Goal: Information Seeking & Learning: Learn about a topic

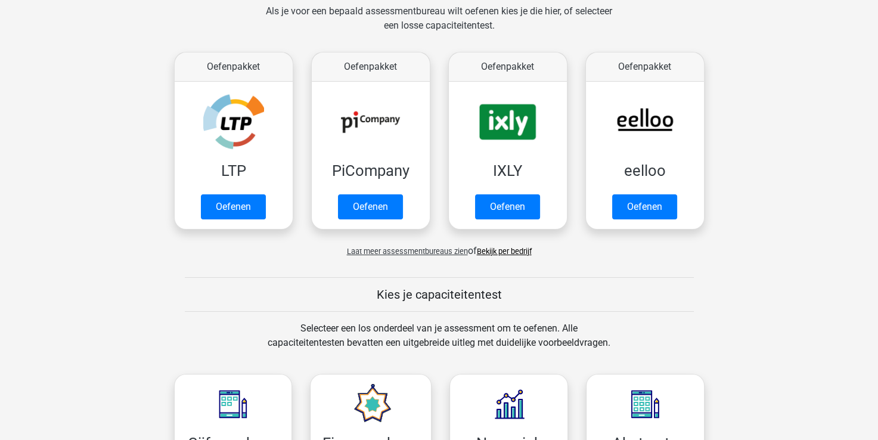
scroll to position [179, 0]
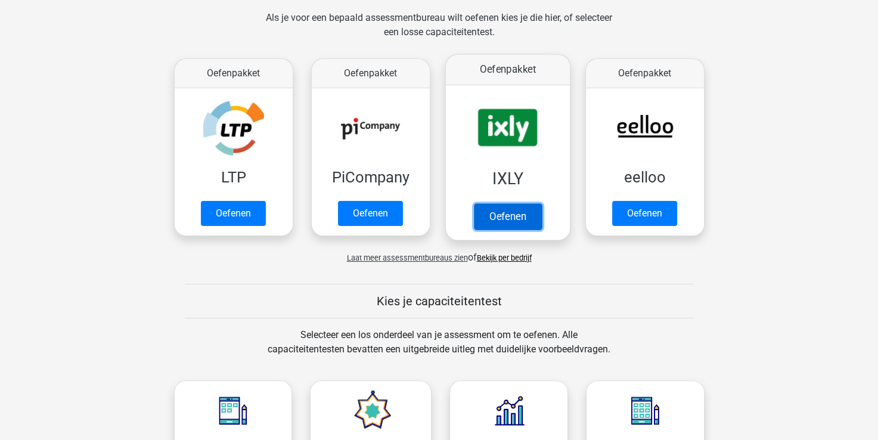
click at [510, 216] on link "Oefenen" at bounding box center [507, 216] width 68 height 26
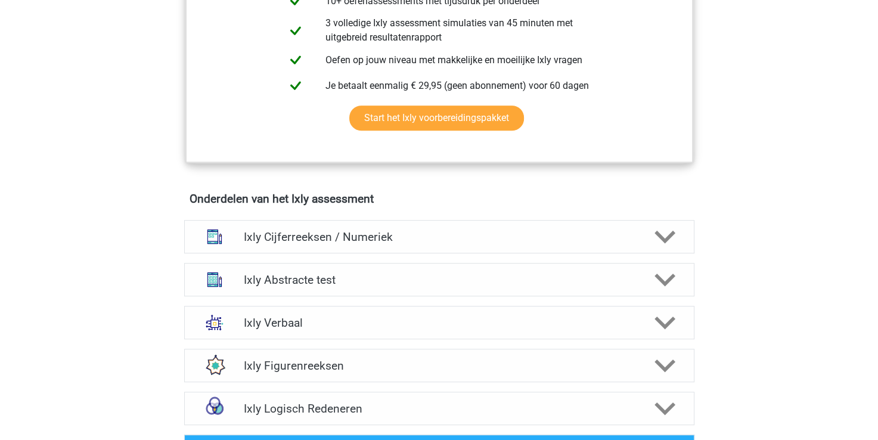
scroll to position [239, 0]
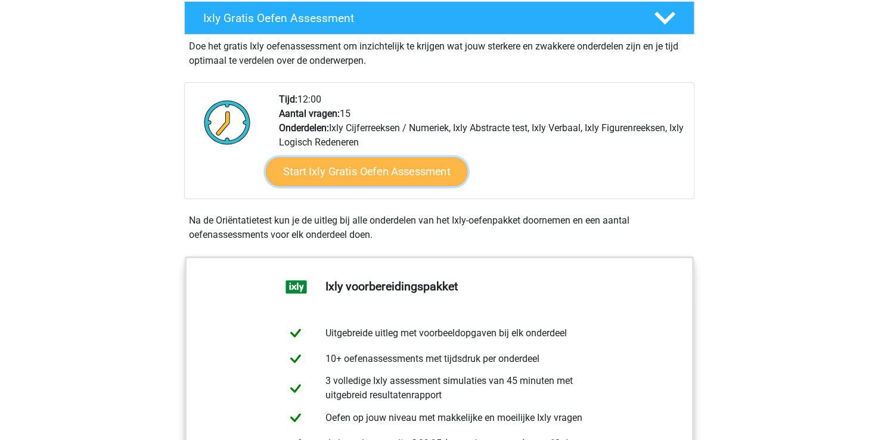
click at [353, 166] on link "Start Ixly Gratis Oefen Assessment" at bounding box center [366, 171] width 202 height 29
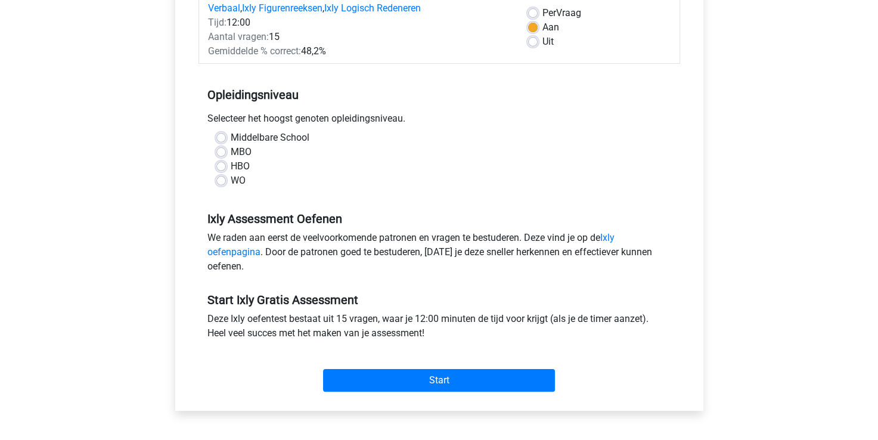
scroll to position [179, 0]
click at [224, 184] on div "WO" at bounding box center [439, 180] width 446 height 14
click at [231, 182] on label "WO" at bounding box center [238, 180] width 15 height 14
click at [223, 182] on input "WO" at bounding box center [221, 179] width 10 height 12
radio input "true"
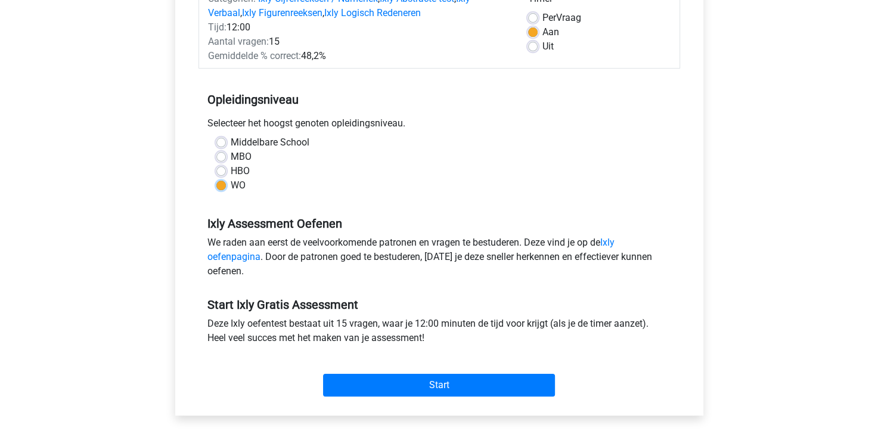
scroll to position [239, 0]
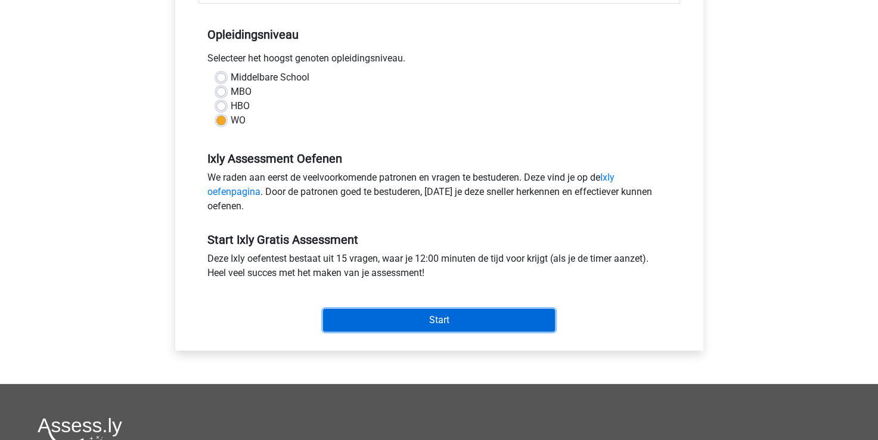
click at [420, 318] on input "Start" at bounding box center [439, 320] width 232 height 23
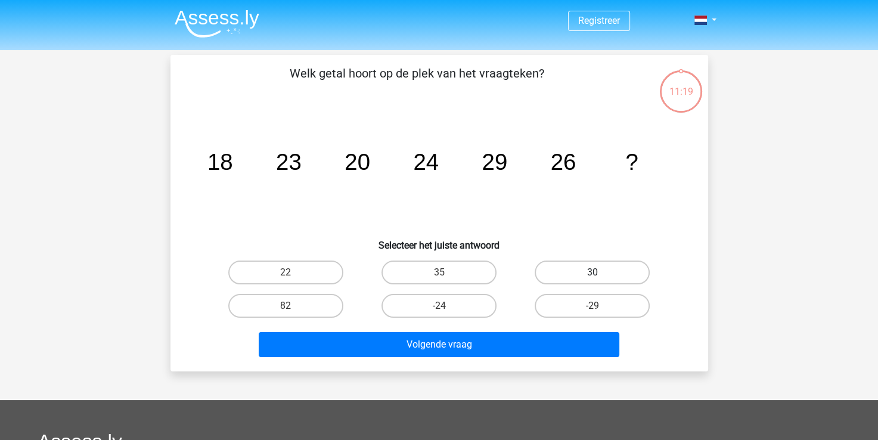
click at [584, 265] on label "30" at bounding box center [592, 273] width 115 height 24
click at [593, 272] on input "30" at bounding box center [597, 276] width 8 height 8
radio input "true"
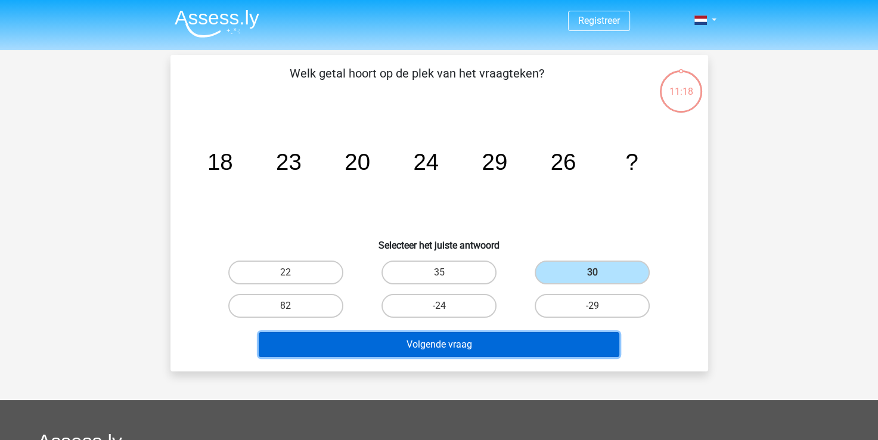
click at [417, 343] on button "Volgende vraag" at bounding box center [439, 344] width 361 height 25
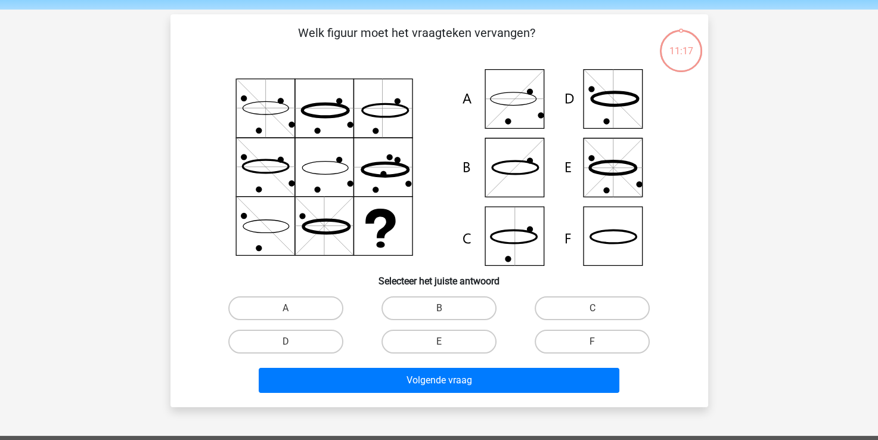
scroll to position [55, 0]
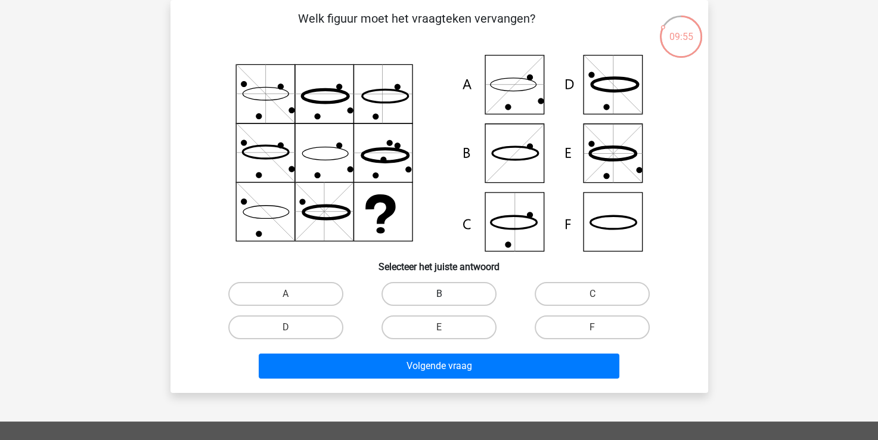
click at [449, 297] on label "B" at bounding box center [439, 294] width 115 height 24
click at [447, 297] on input "B" at bounding box center [443, 298] width 8 height 8
radio input "true"
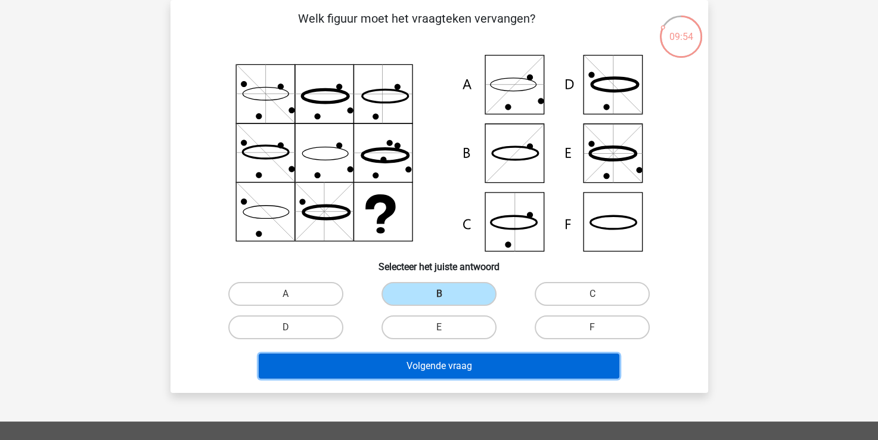
click at [444, 360] on button "Volgende vraag" at bounding box center [439, 366] width 361 height 25
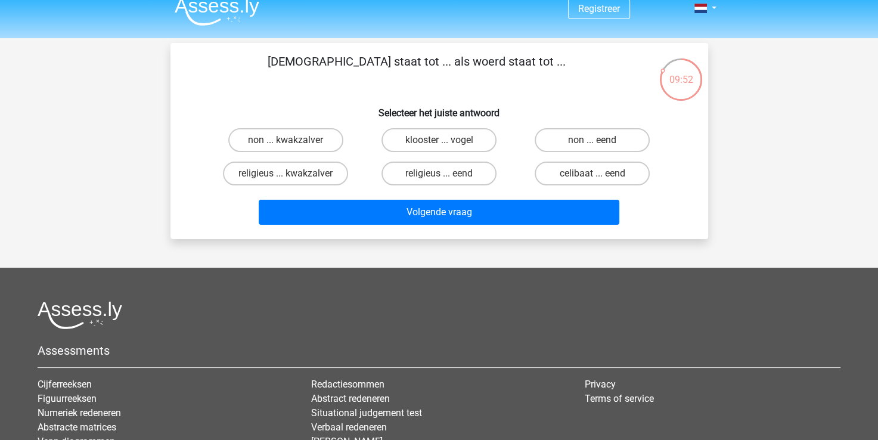
scroll to position [0, 0]
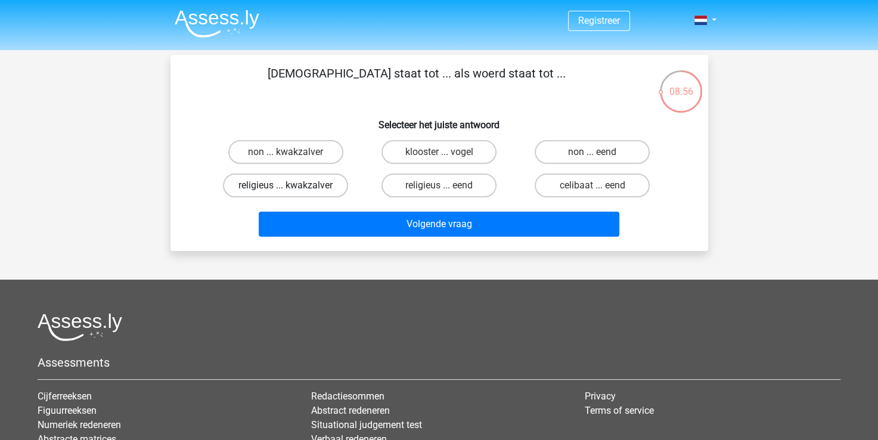
click at [331, 185] on label "religieus ... kwakzalver" at bounding box center [285, 186] width 125 height 24
click at [293, 185] on input "religieus ... kwakzalver" at bounding box center [290, 189] width 8 height 8
radio input "true"
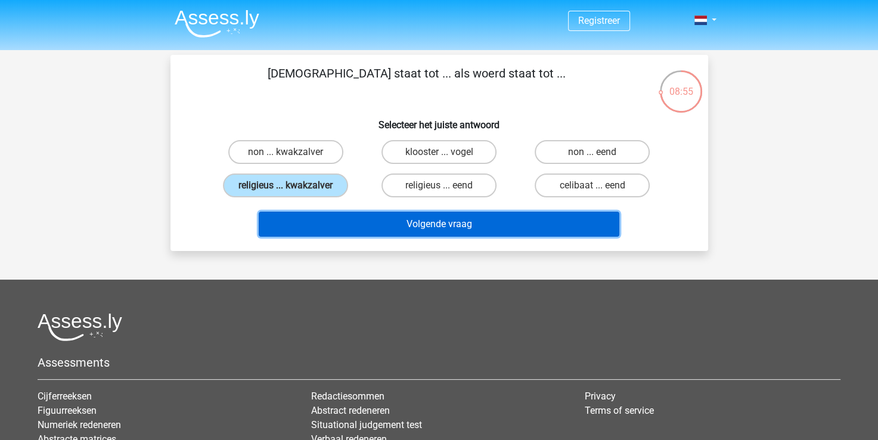
click at [434, 224] on button "Volgende vraag" at bounding box center [439, 224] width 361 height 25
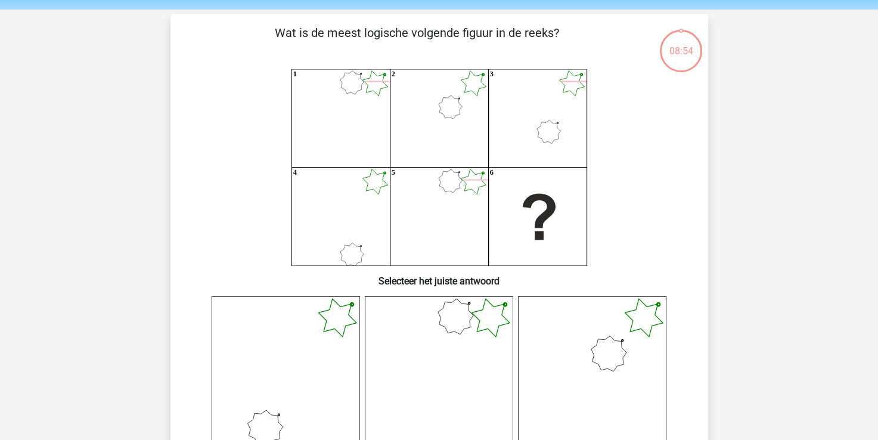
scroll to position [55, 0]
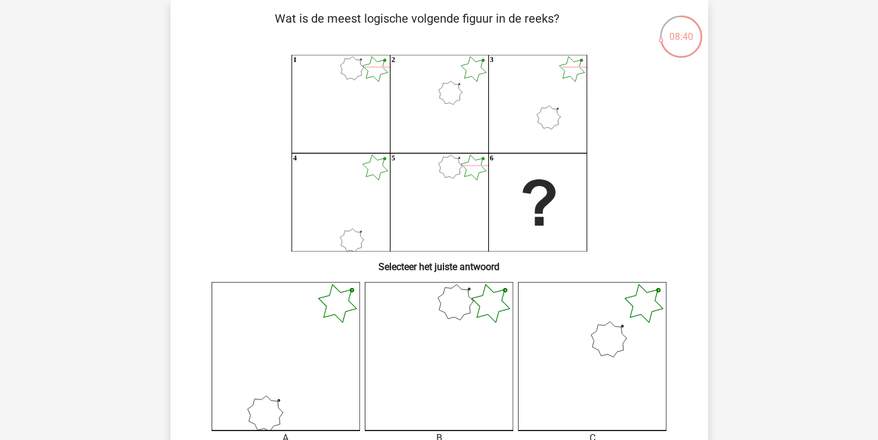
click at [550, 340] on icon at bounding box center [592, 356] width 148 height 148
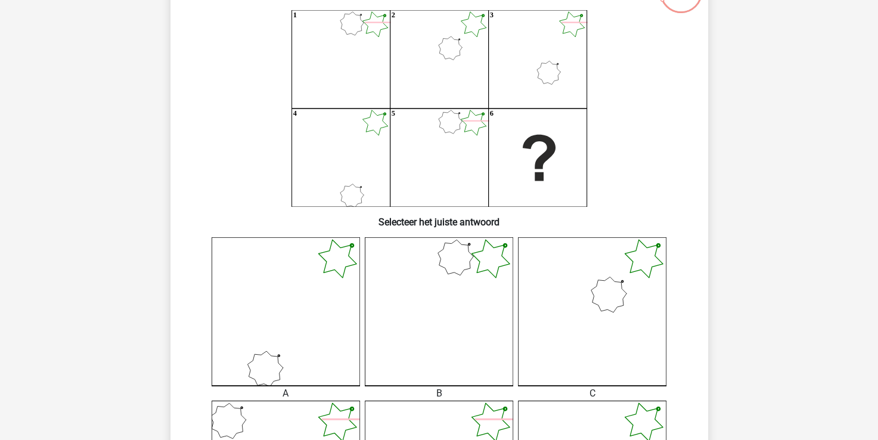
scroll to position [119, 0]
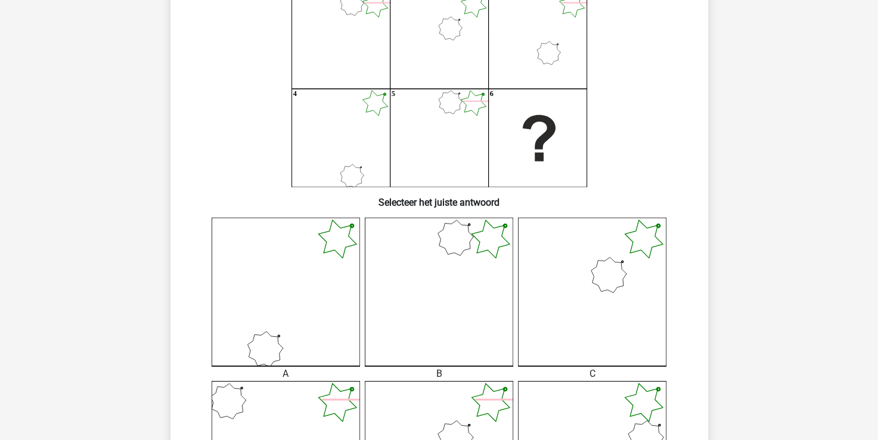
click at [623, 255] on icon at bounding box center [592, 292] width 148 height 148
click at [576, 349] on icon at bounding box center [592, 292] width 148 height 148
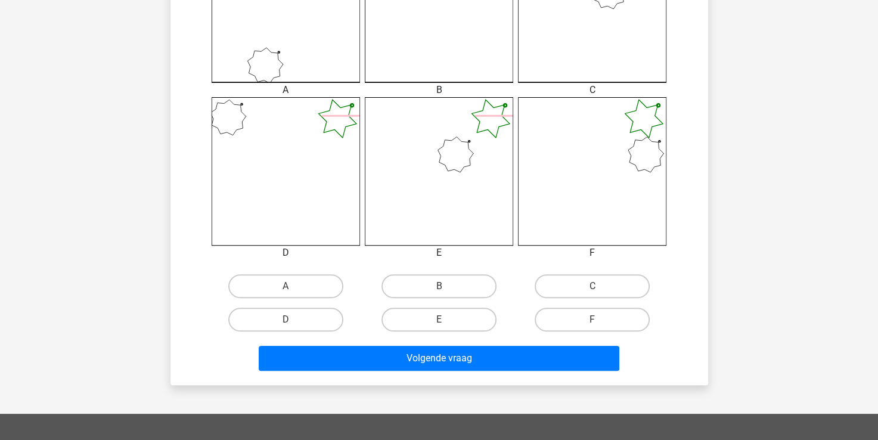
scroll to position [417, 0]
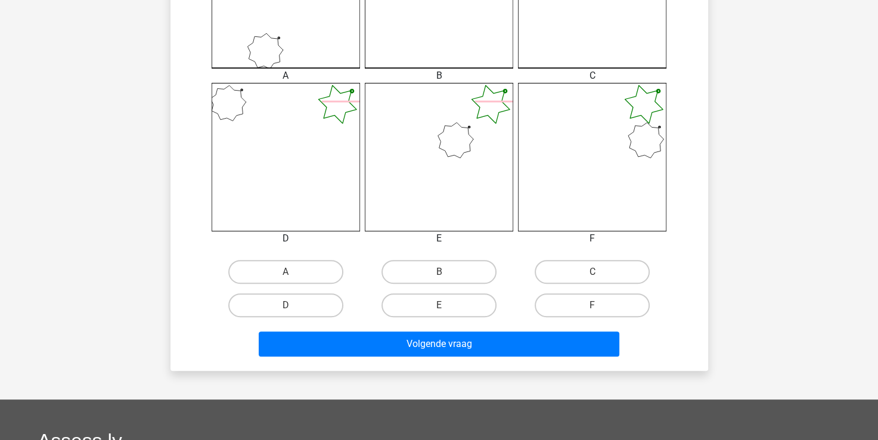
click at [593, 278] on input "C" at bounding box center [597, 276] width 8 height 8
radio input "true"
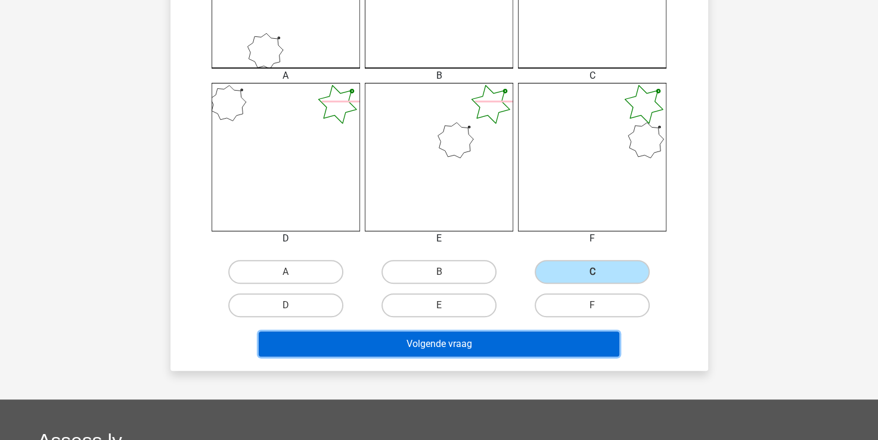
click at [465, 337] on button "Volgende vraag" at bounding box center [439, 344] width 361 height 25
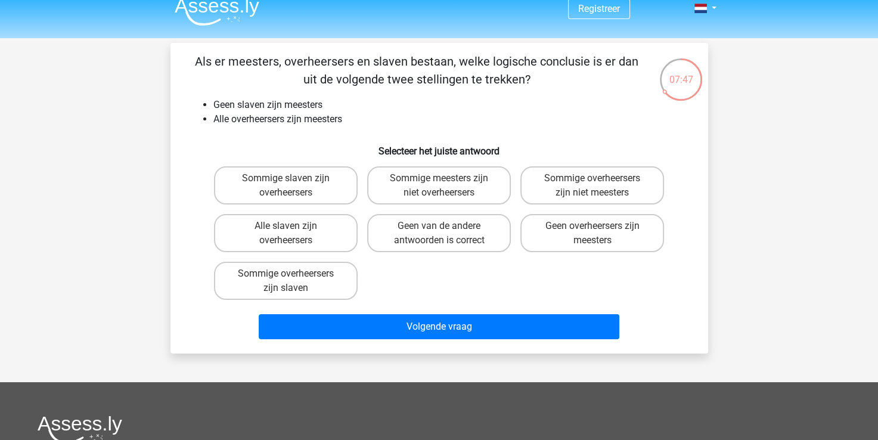
scroll to position [0, 0]
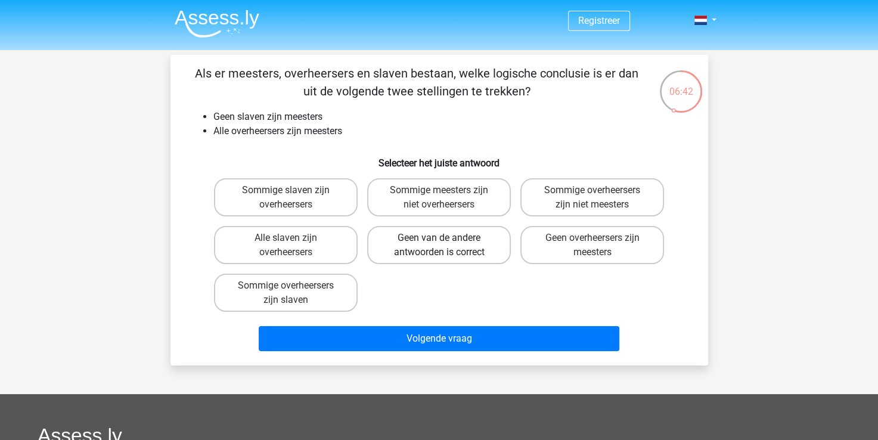
click at [431, 237] on label "Geen van de andere antwoorden is correct" at bounding box center [439, 245] width 144 height 38
click at [439, 238] on input "Geen van de andere antwoorden is correct" at bounding box center [443, 242] width 8 height 8
radio input "true"
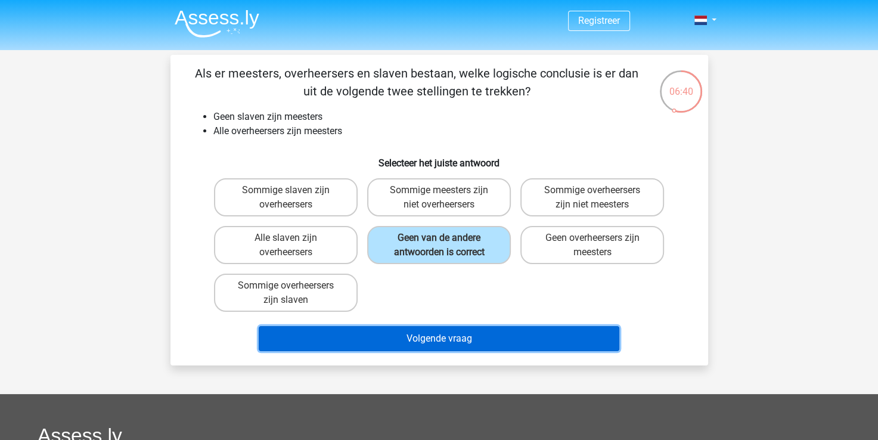
click at [429, 340] on button "Volgende vraag" at bounding box center [439, 338] width 361 height 25
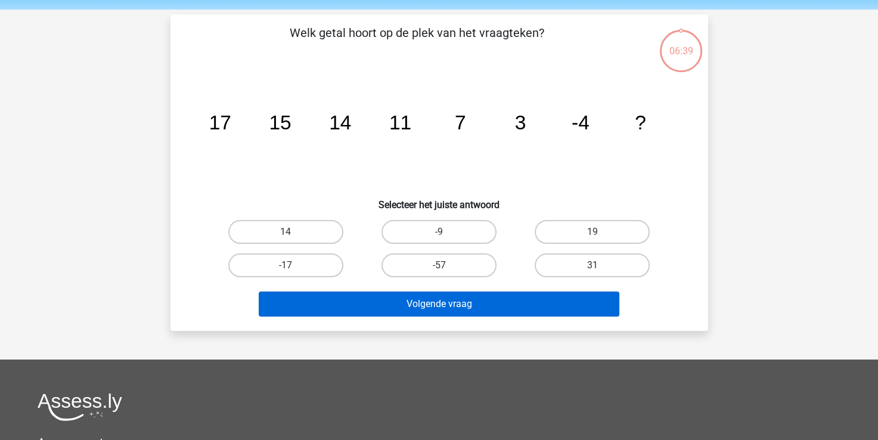
scroll to position [55, 0]
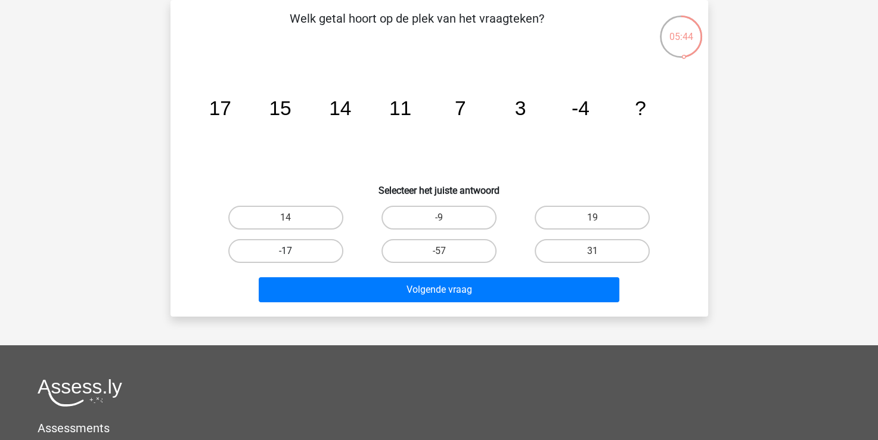
click at [299, 244] on label "-17" at bounding box center [285, 251] width 115 height 24
click at [293, 251] on input "-17" at bounding box center [290, 255] width 8 height 8
radio input "true"
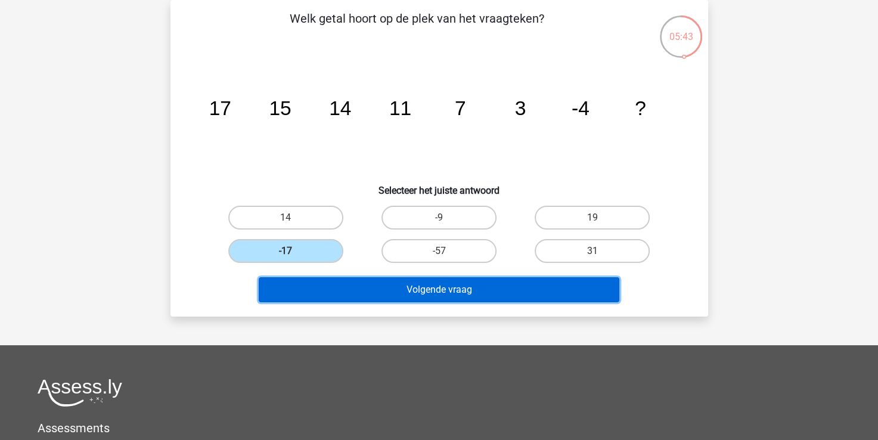
click at [446, 288] on button "Volgende vraag" at bounding box center [439, 289] width 361 height 25
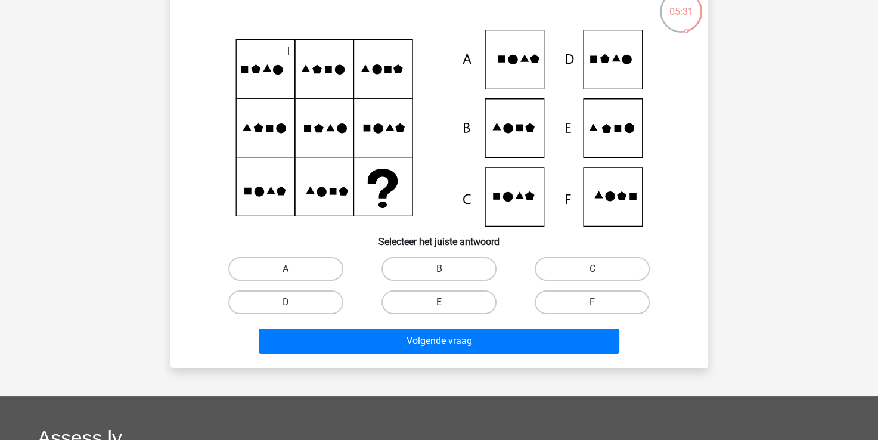
scroll to position [60, 0]
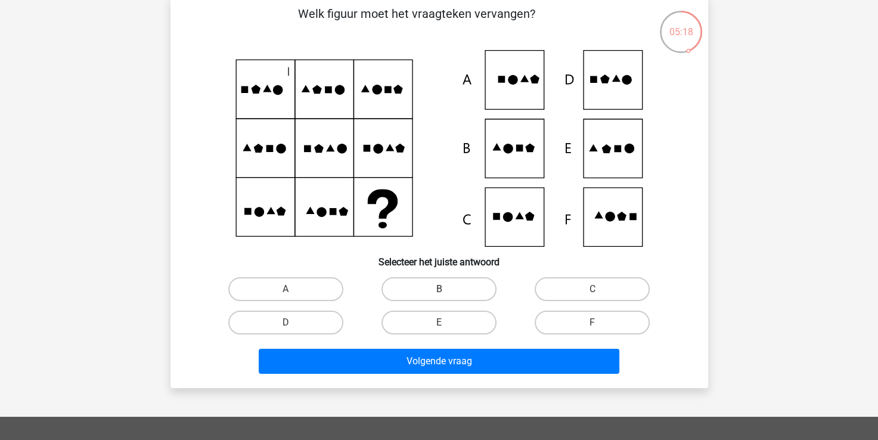
click at [452, 286] on label "B" at bounding box center [439, 289] width 115 height 24
click at [447, 289] on input "B" at bounding box center [443, 293] width 8 height 8
radio input "true"
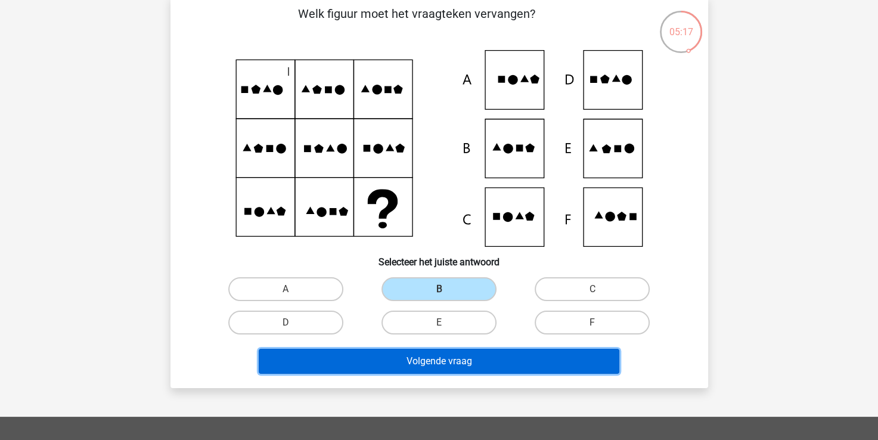
click at [449, 364] on button "Volgende vraag" at bounding box center [439, 361] width 361 height 25
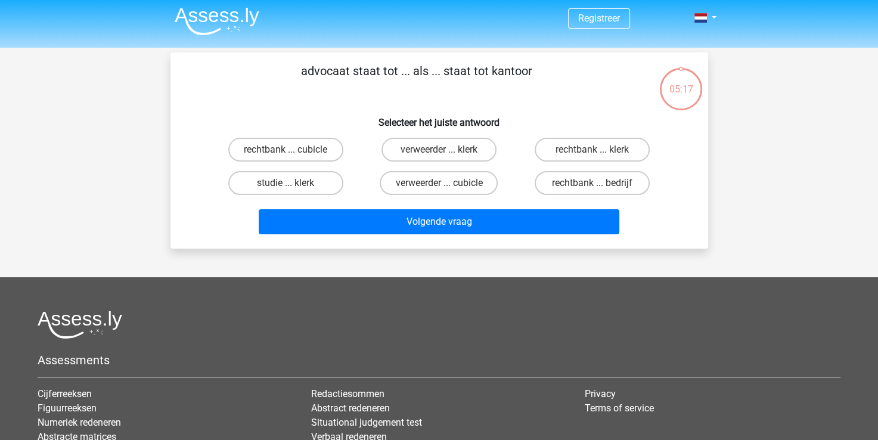
scroll to position [0, 0]
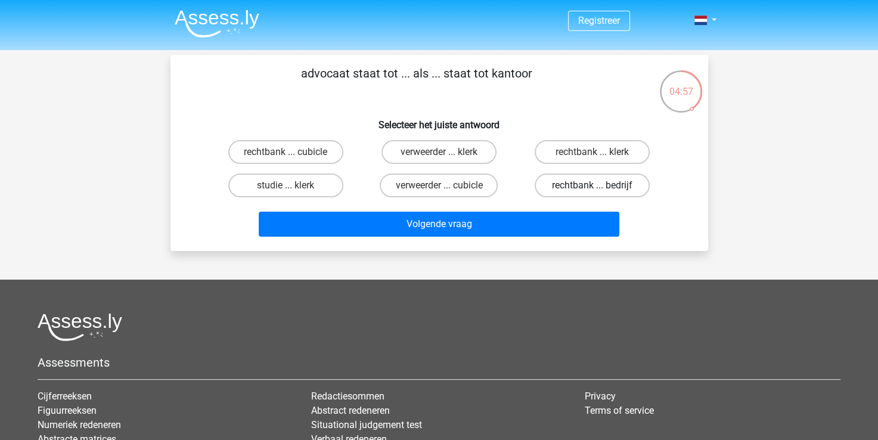
click at [603, 190] on label "rechtbank ... bedrijf" at bounding box center [592, 186] width 115 height 24
click at [600, 190] on input "rechtbank ... bedrijf" at bounding box center [597, 189] width 8 height 8
radio input "true"
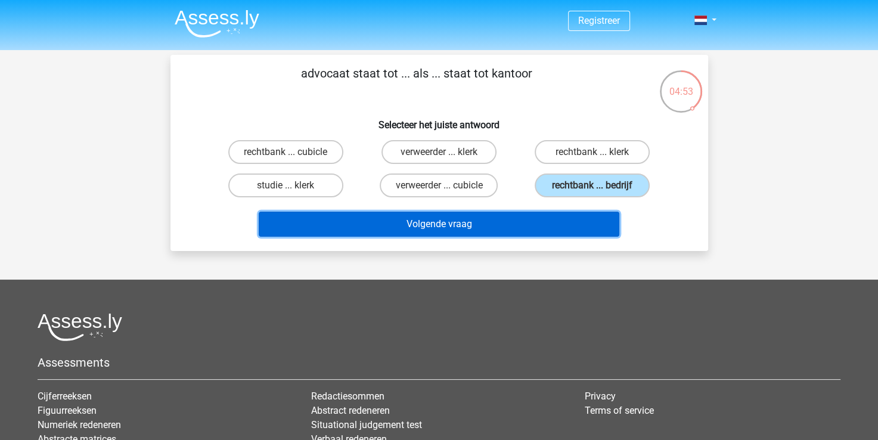
click at [528, 221] on button "Volgende vraag" at bounding box center [439, 224] width 361 height 25
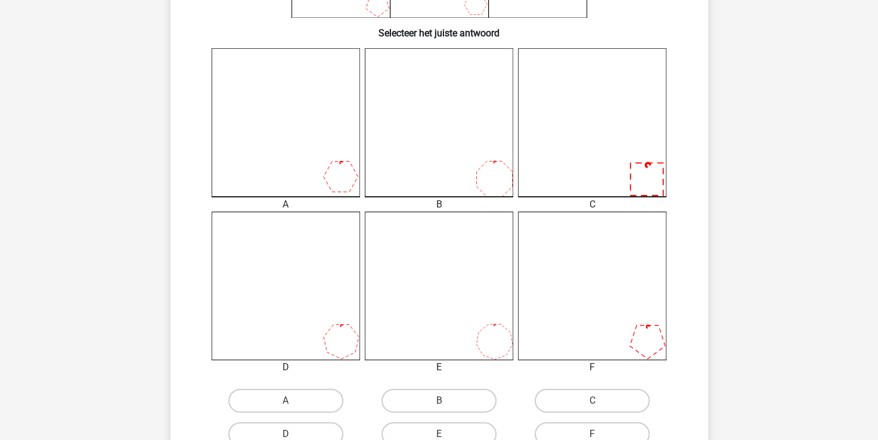
scroll to position [293, 0]
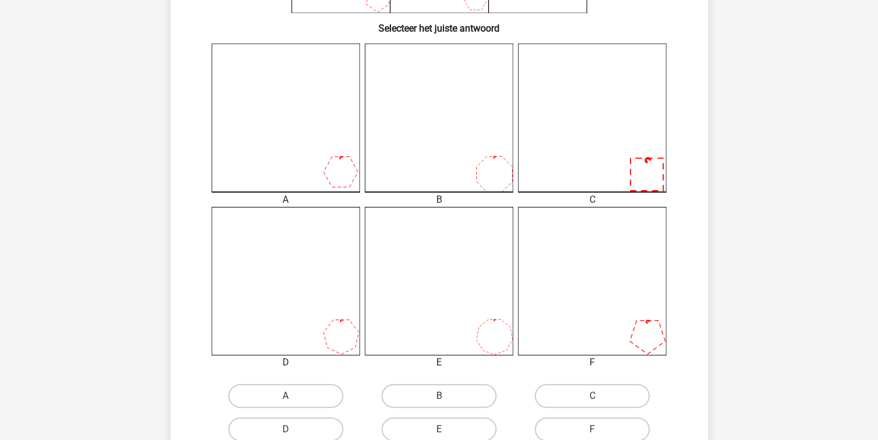
click at [507, 171] on icon at bounding box center [439, 118] width 148 height 148
click at [478, 168] on icon at bounding box center [439, 118] width 148 height 148
click at [433, 395] on label "B" at bounding box center [439, 396] width 115 height 24
click at [439, 396] on input "B" at bounding box center [443, 400] width 8 height 8
radio input "true"
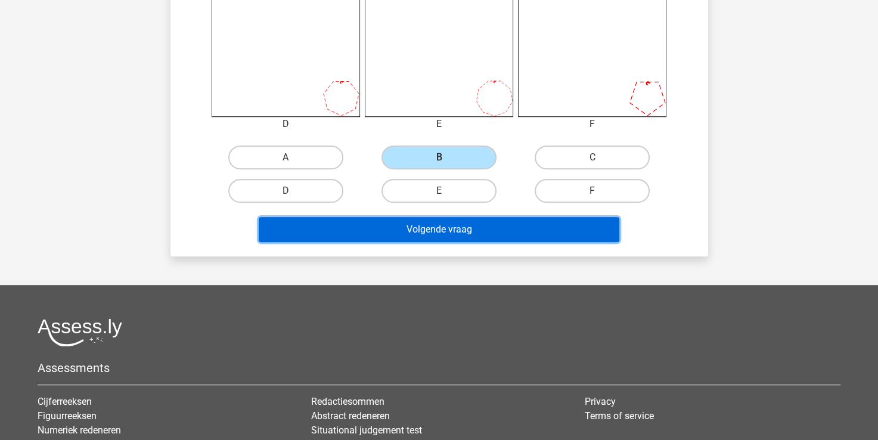
click at [451, 235] on button "Volgende vraag" at bounding box center [439, 229] width 361 height 25
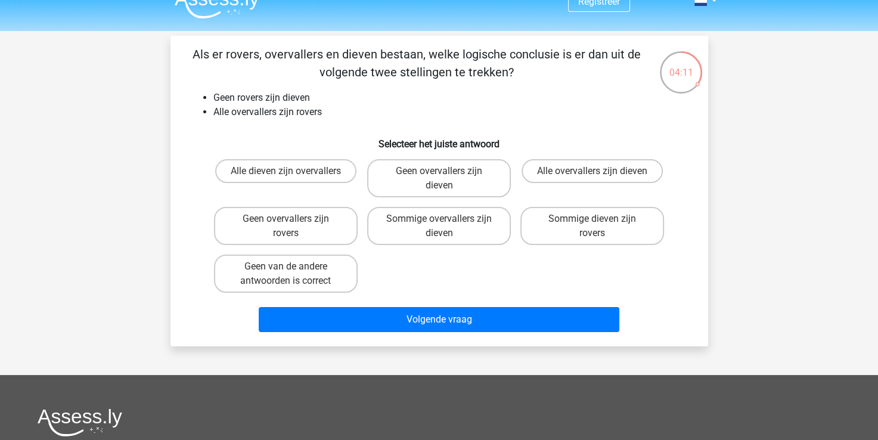
scroll to position [0, 0]
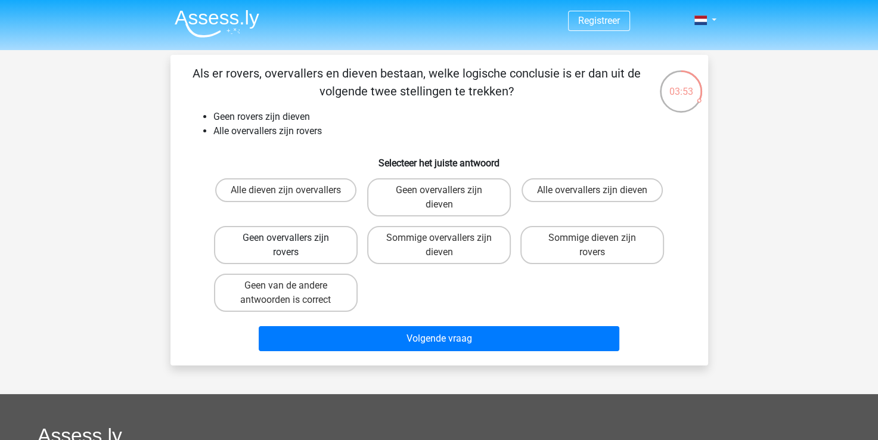
click at [257, 233] on label "Geen overvallers zijn rovers" at bounding box center [286, 245] width 144 height 38
click at [286, 238] on input "Geen overvallers zijn rovers" at bounding box center [290, 242] width 8 height 8
radio input "true"
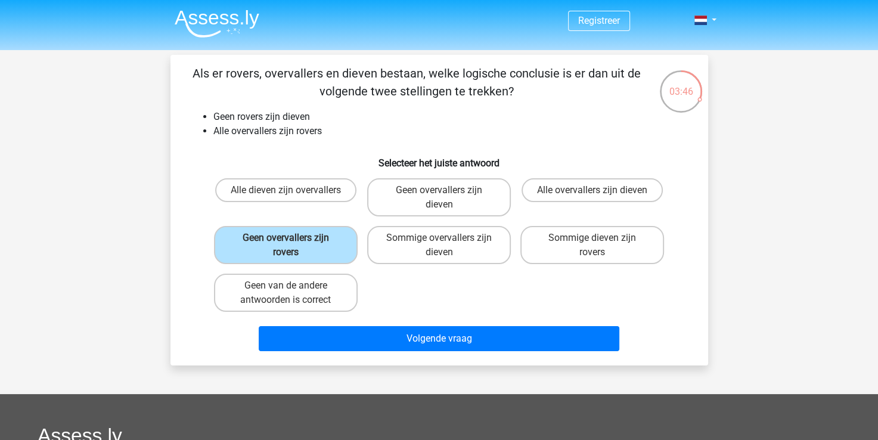
scroll to position [60, 0]
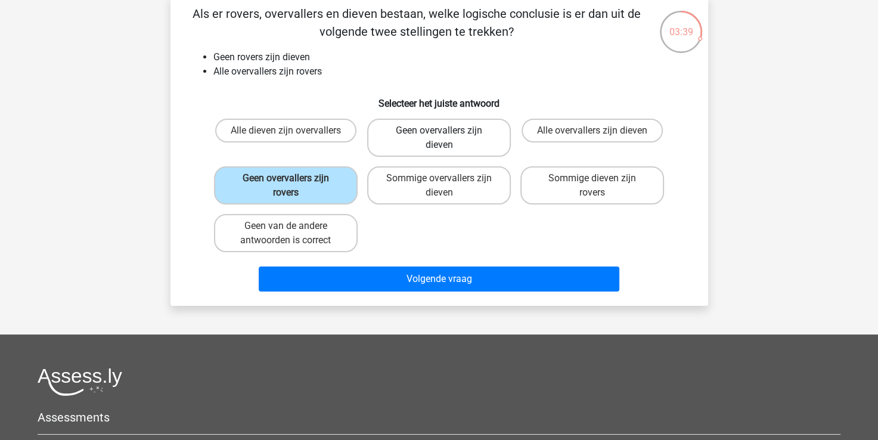
click at [459, 129] on label "Geen overvallers zijn dieven" at bounding box center [439, 138] width 144 height 38
click at [447, 131] on input "Geen overvallers zijn dieven" at bounding box center [443, 135] width 8 height 8
radio input "true"
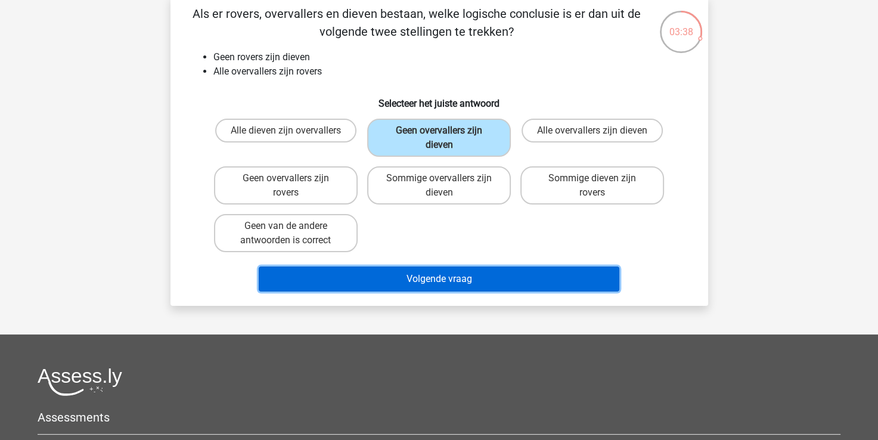
click at [422, 280] on button "Volgende vraag" at bounding box center [439, 279] width 361 height 25
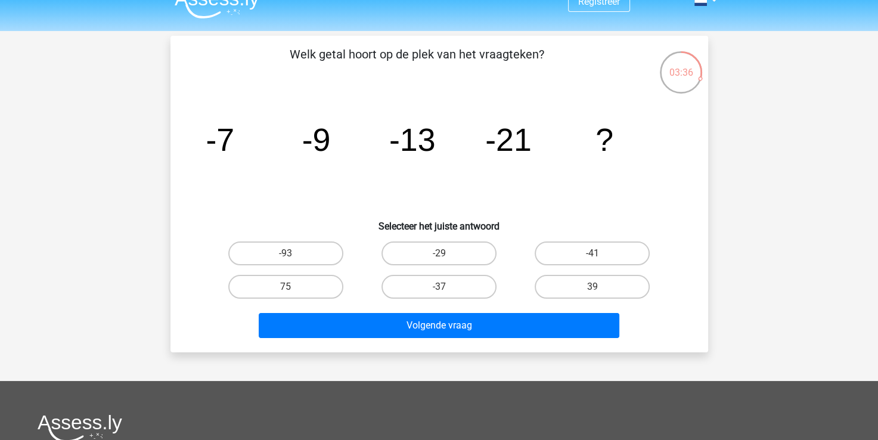
scroll to position [0, 0]
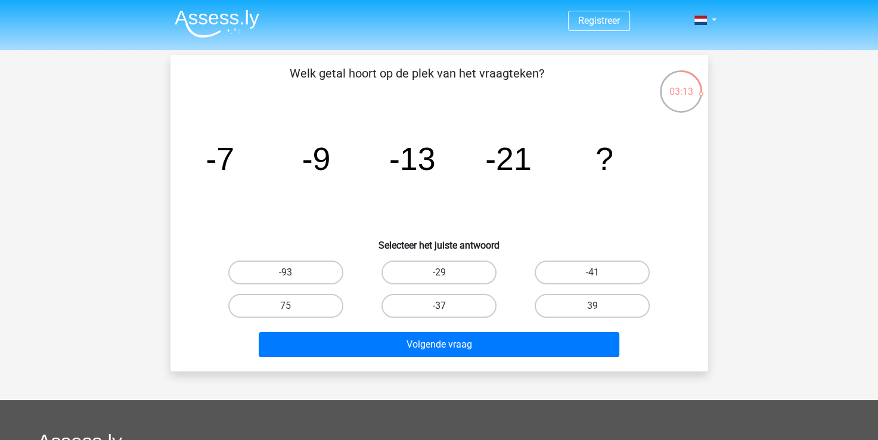
click at [416, 315] on label "-37" at bounding box center [439, 306] width 115 height 24
click at [439, 314] on input "-37" at bounding box center [443, 310] width 8 height 8
radio input "true"
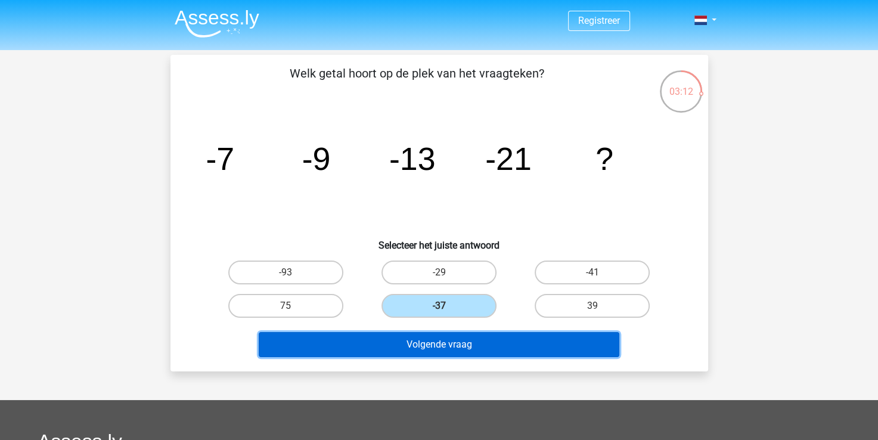
click at [421, 342] on button "Volgende vraag" at bounding box center [439, 344] width 361 height 25
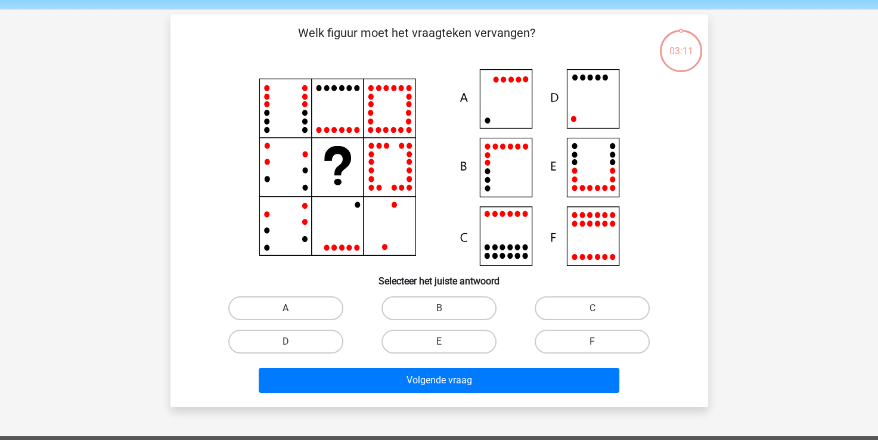
scroll to position [55, 0]
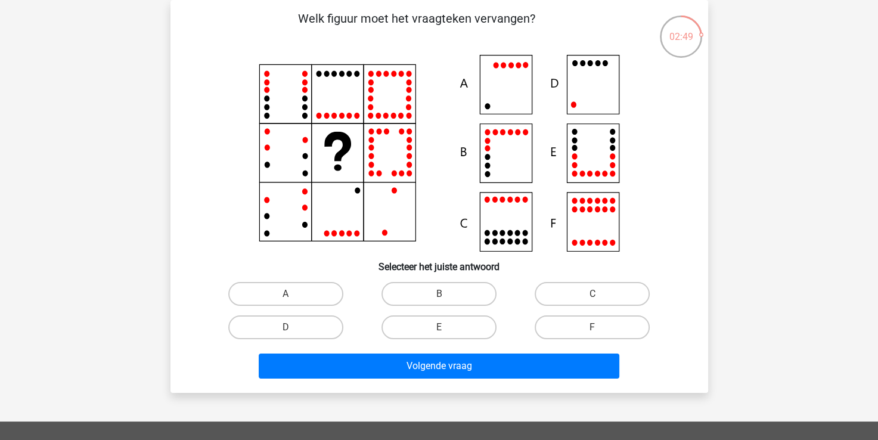
click at [581, 84] on icon at bounding box center [439, 153] width 481 height 197
click at [274, 326] on label "D" at bounding box center [285, 327] width 115 height 24
click at [286, 327] on input "D" at bounding box center [290, 331] width 8 height 8
radio input "true"
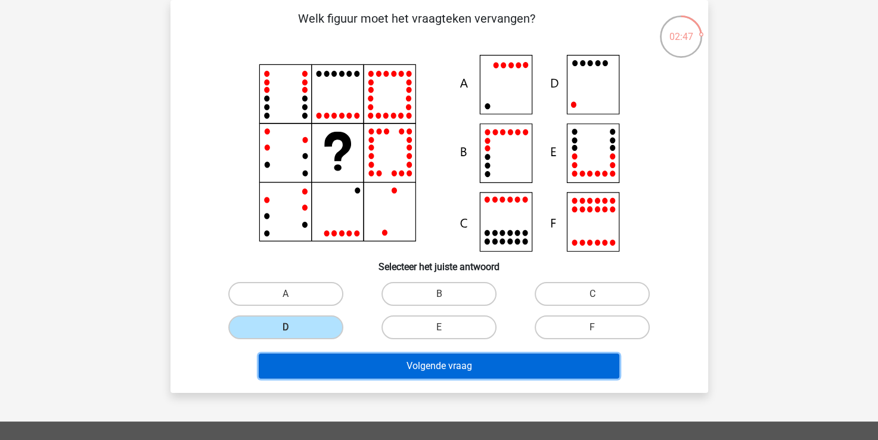
click at [409, 364] on button "Volgende vraag" at bounding box center [439, 366] width 361 height 25
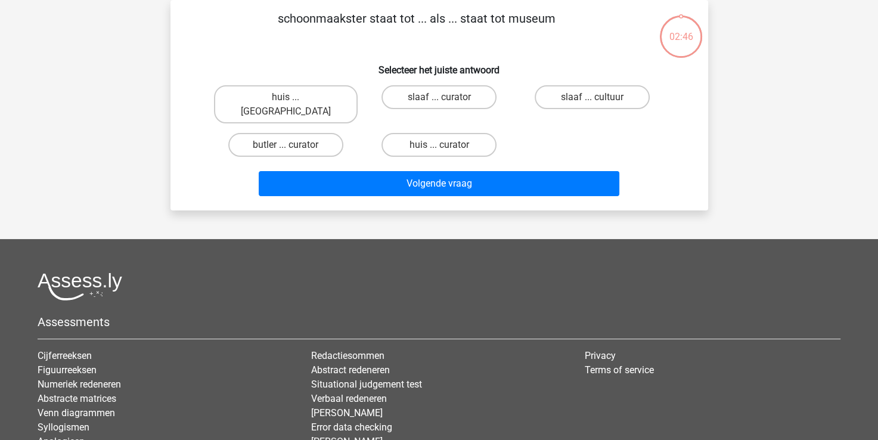
scroll to position [0, 0]
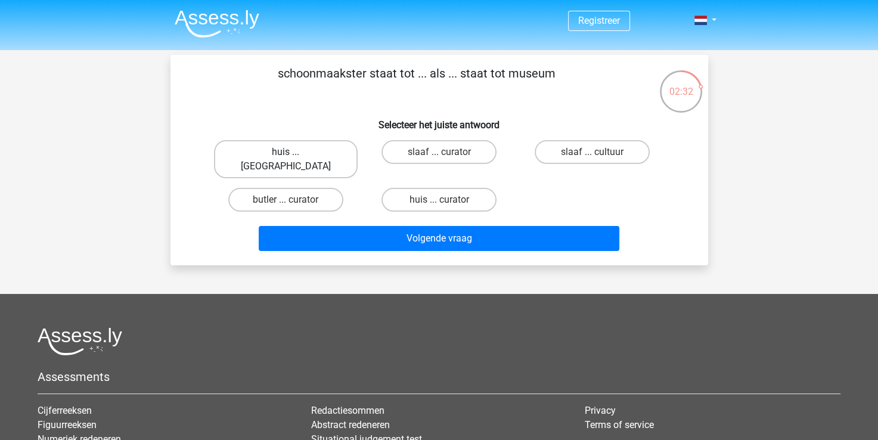
click at [259, 153] on label "huis ... louvre" at bounding box center [286, 159] width 144 height 38
click at [286, 153] on input "huis ... louvre" at bounding box center [290, 156] width 8 height 8
radio input "true"
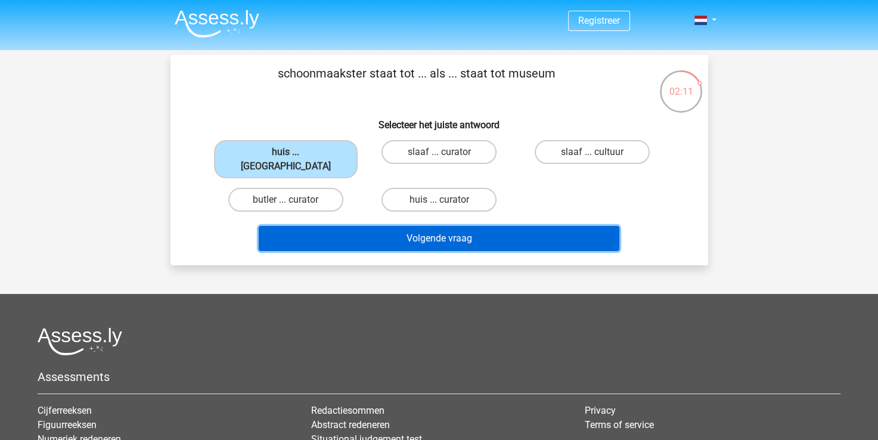
click at [422, 226] on button "Volgende vraag" at bounding box center [439, 238] width 361 height 25
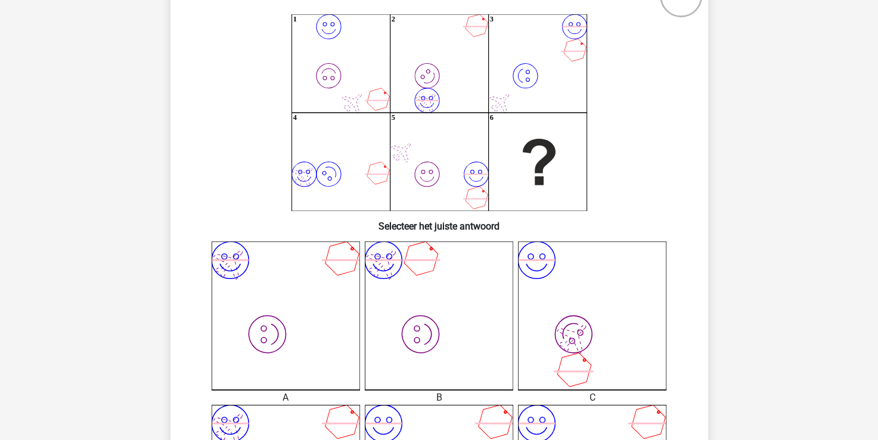
scroll to position [114, 0]
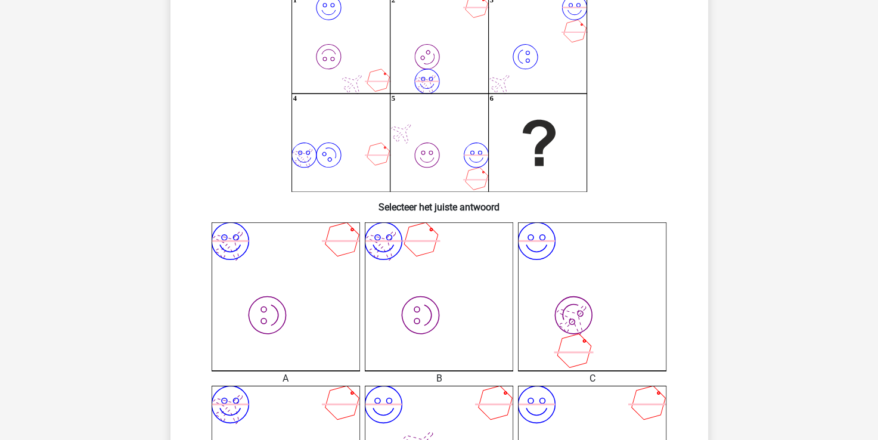
click at [309, 246] on icon "image/svg+xml image/svg+xml" at bounding box center [286, 296] width 148 height 148
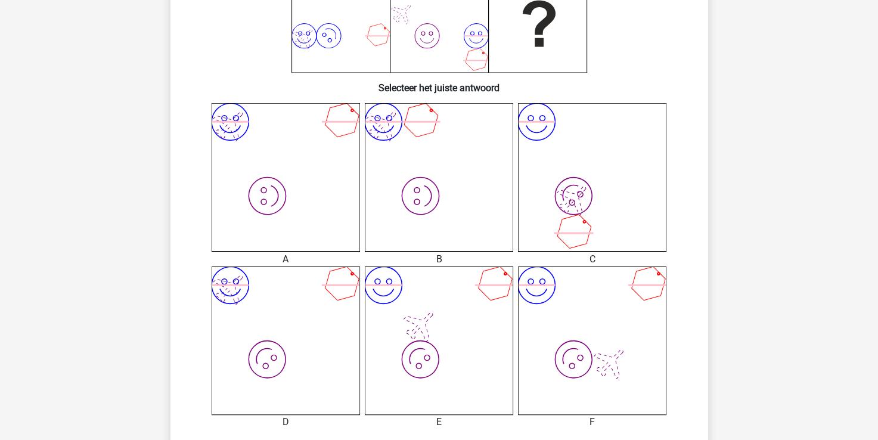
scroll to position [353, 0]
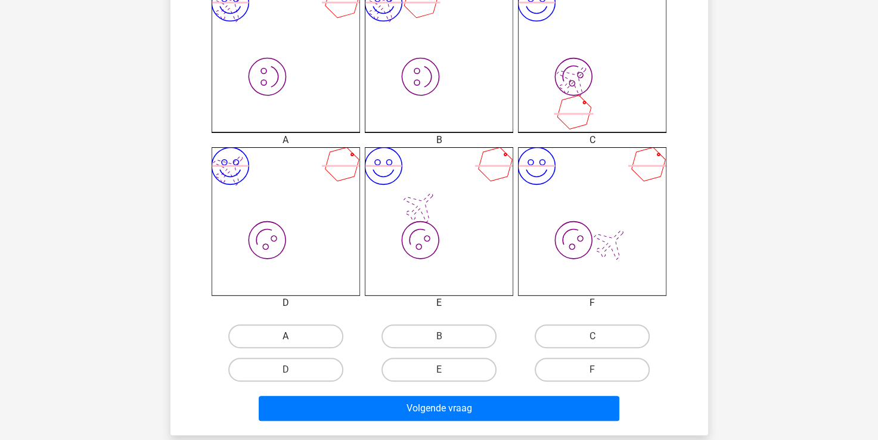
click at [309, 337] on label "A" at bounding box center [285, 336] width 115 height 24
click at [293, 337] on input "A" at bounding box center [290, 340] width 8 height 8
radio input "true"
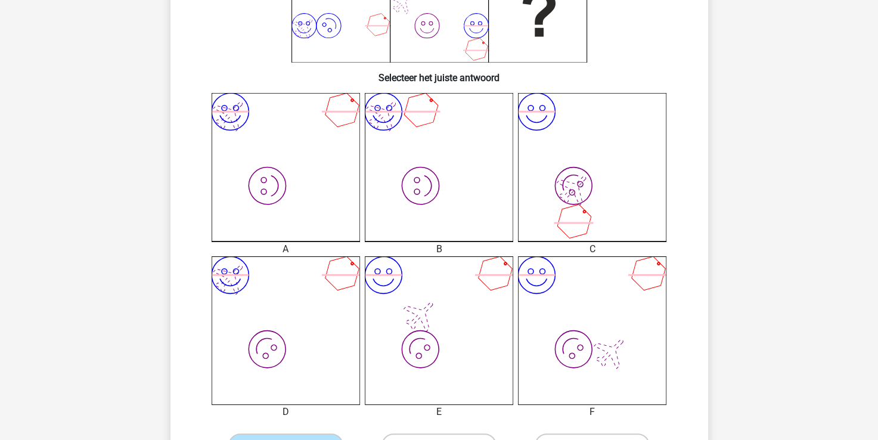
scroll to position [234, 0]
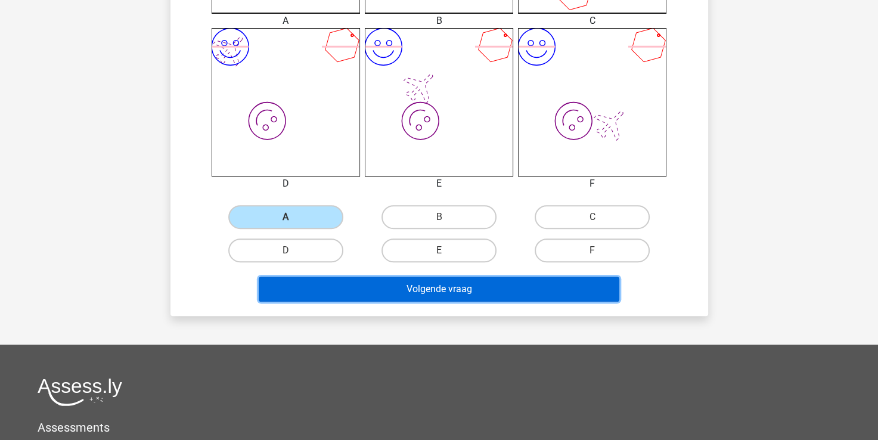
click at [453, 281] on button "Volgende vraag" at bounding box center [439, 289] width 361 height 25
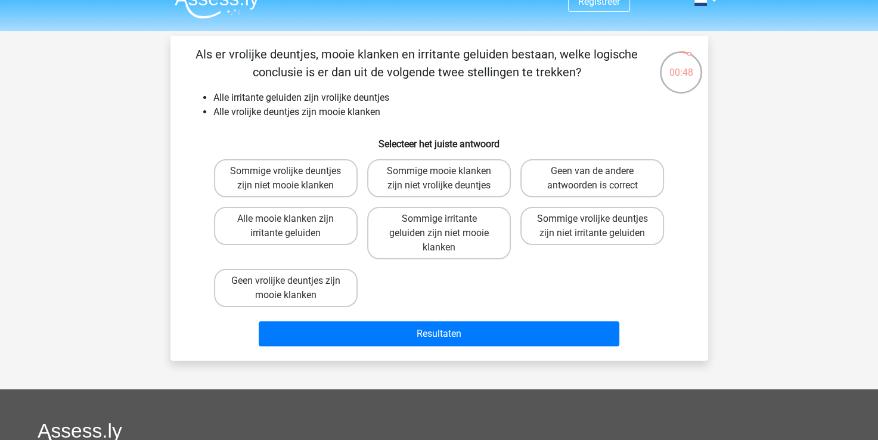
scroll to position [0, 0]
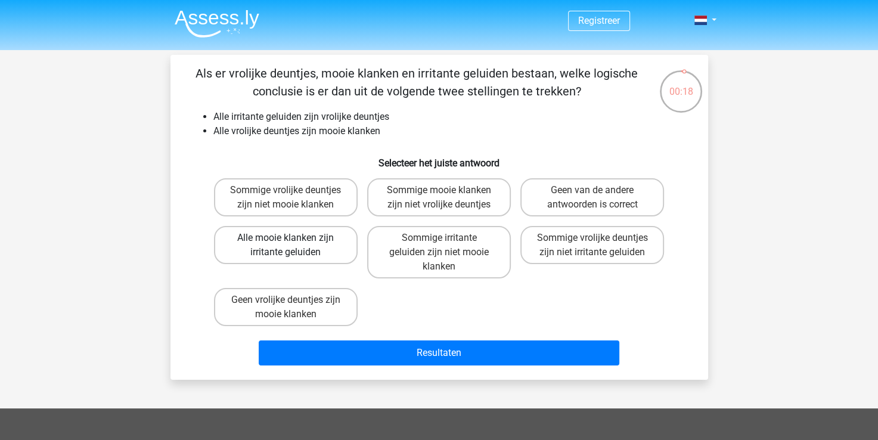
click at [253, 254] on label "Alle mooie klanken zijn irritante geluiden" at bounding box center [286, 245] width 144 height 38
click at [286, 246] on input "Alle mooie klanken zijn irritante geluiden" at bounding box center [290, 242] width 8 height 8
radio input "true"
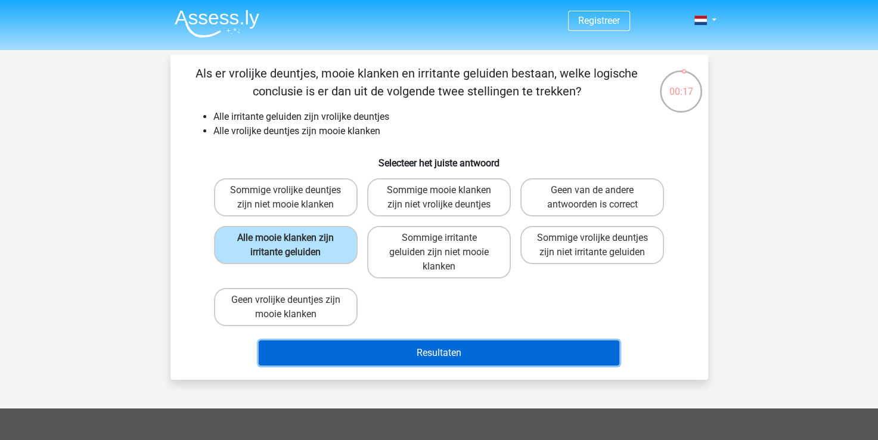
click at [432, 352] on button "Resultaten" at bounding box center [439, 352] width 361 height 25
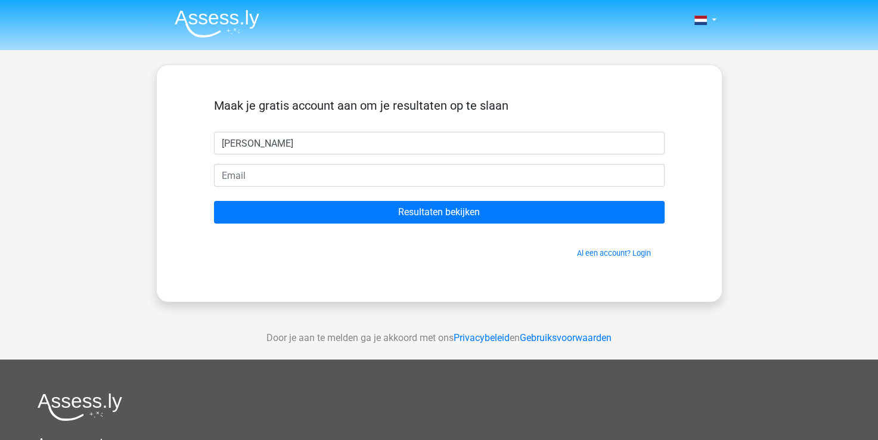
type input "Bianca"
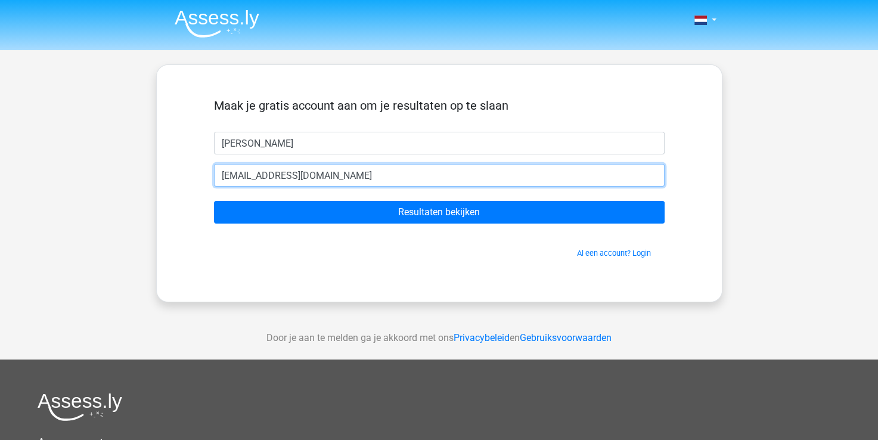
type input "biancavandentol@gmail.com"
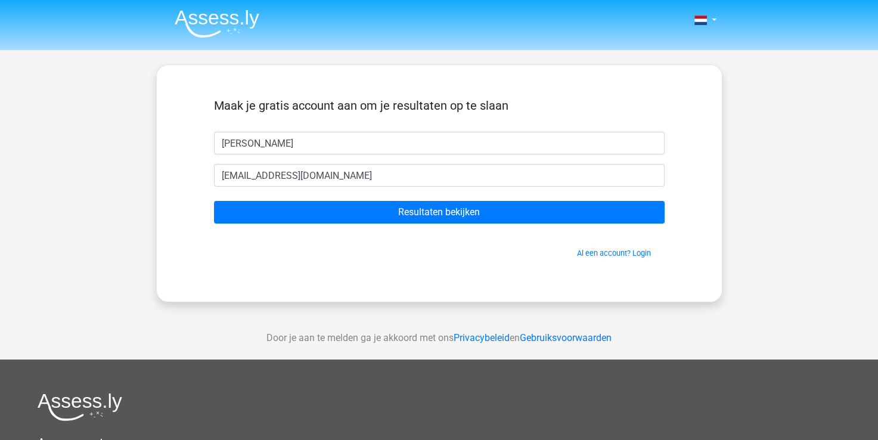
click at [194, 159] on div "Maak je gratis account aan om je resultaten op te slaan Bianca biancavandentol@…" at bounding box center [439, 183] width 508 height 179
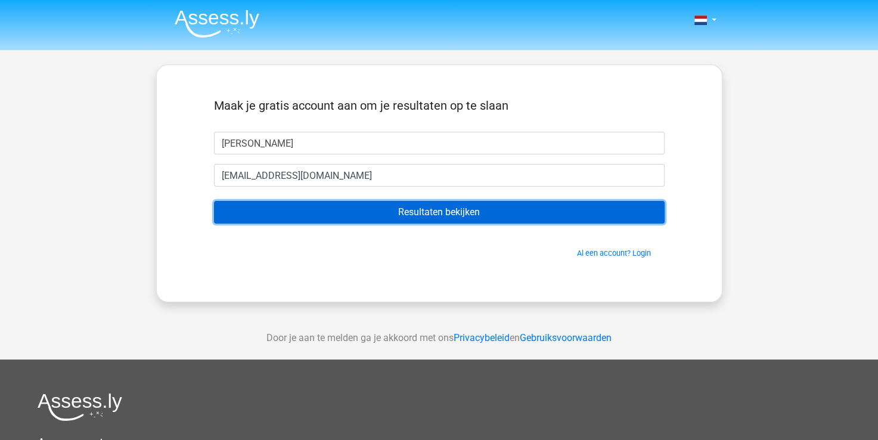
click at [314, 213] on input "Resultaten bekijken" at bounding box center [439, 212] width 451 height 23
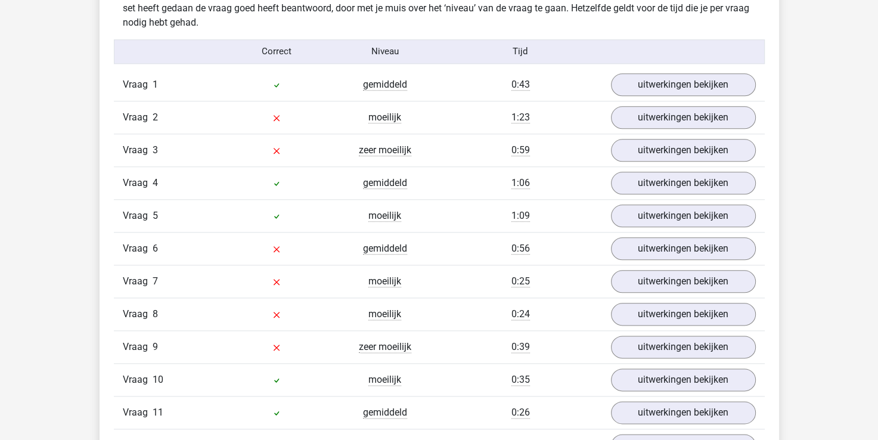
scroll to position [1312, 0]
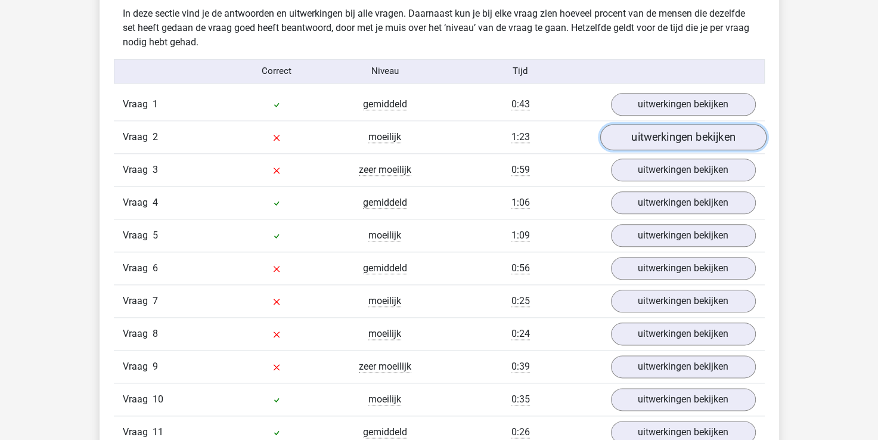
click at [652, 138] on link "uitwerkingen bekijken" at bounding box center [683, 137] width 166 height 26
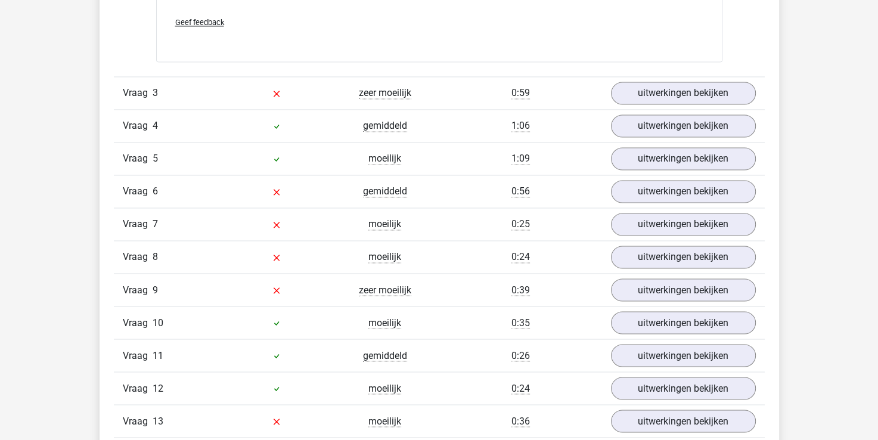
scroll to position [1908, 0]
click at [648, 191] on link "uitwerkingen bekijken" at bounding box center [683, 191] width 166 height 26
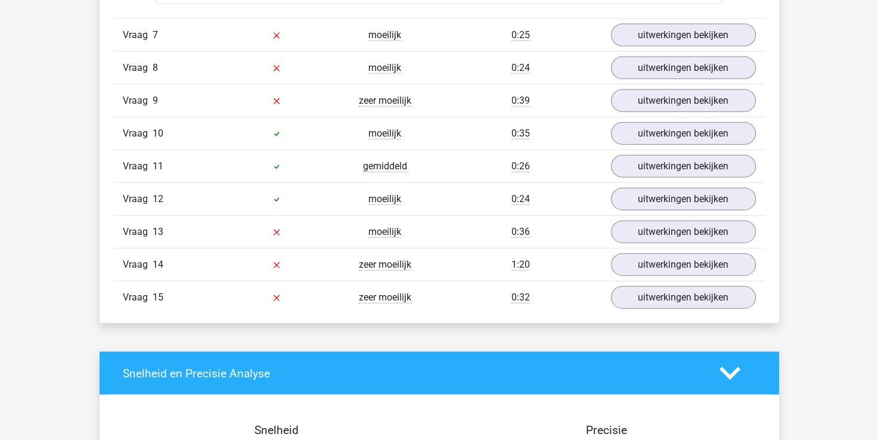
scroll to position [2683, 0]
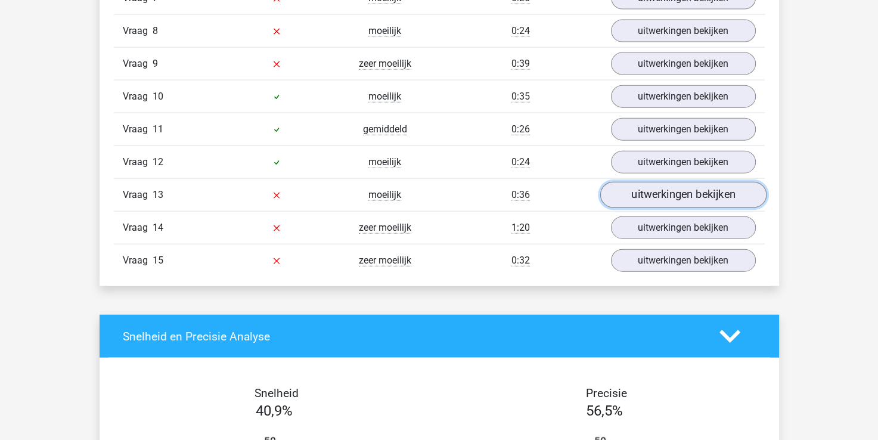
click at [651, 189] on link "uitwerkingen bekijken" at bounding box center [683, 195] width 166 height 26
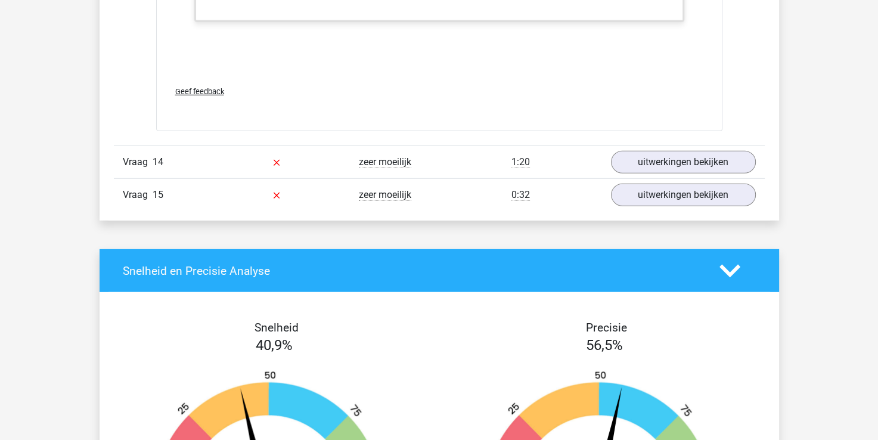
scroll to position [3339, 0]
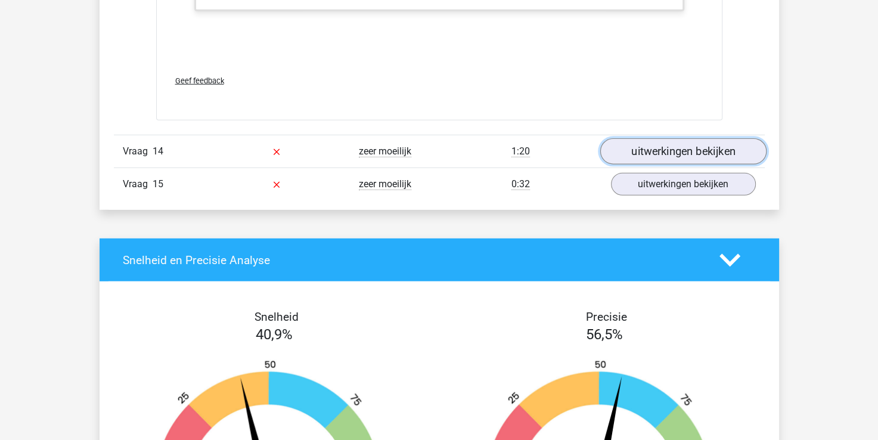
click at [657, 147] on link "uitwerkingen bekijken" at bounding box center [683, 151] width 166 height 26
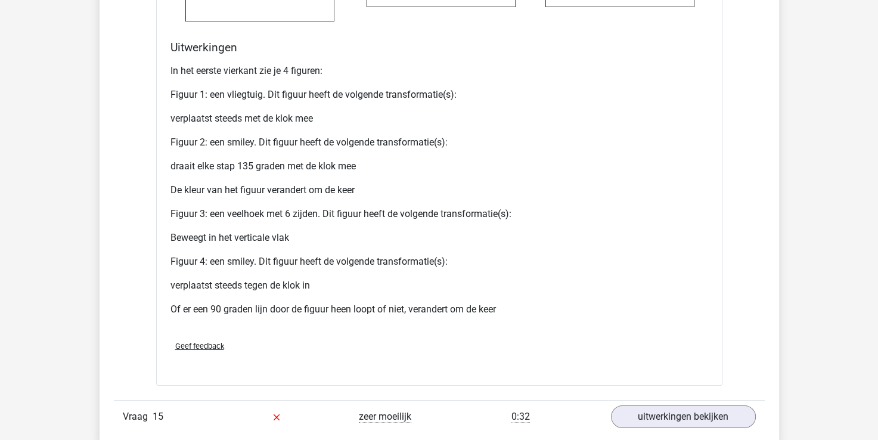
scroll to position [4114, 0]
